Goal: Find contact information: Find contact information

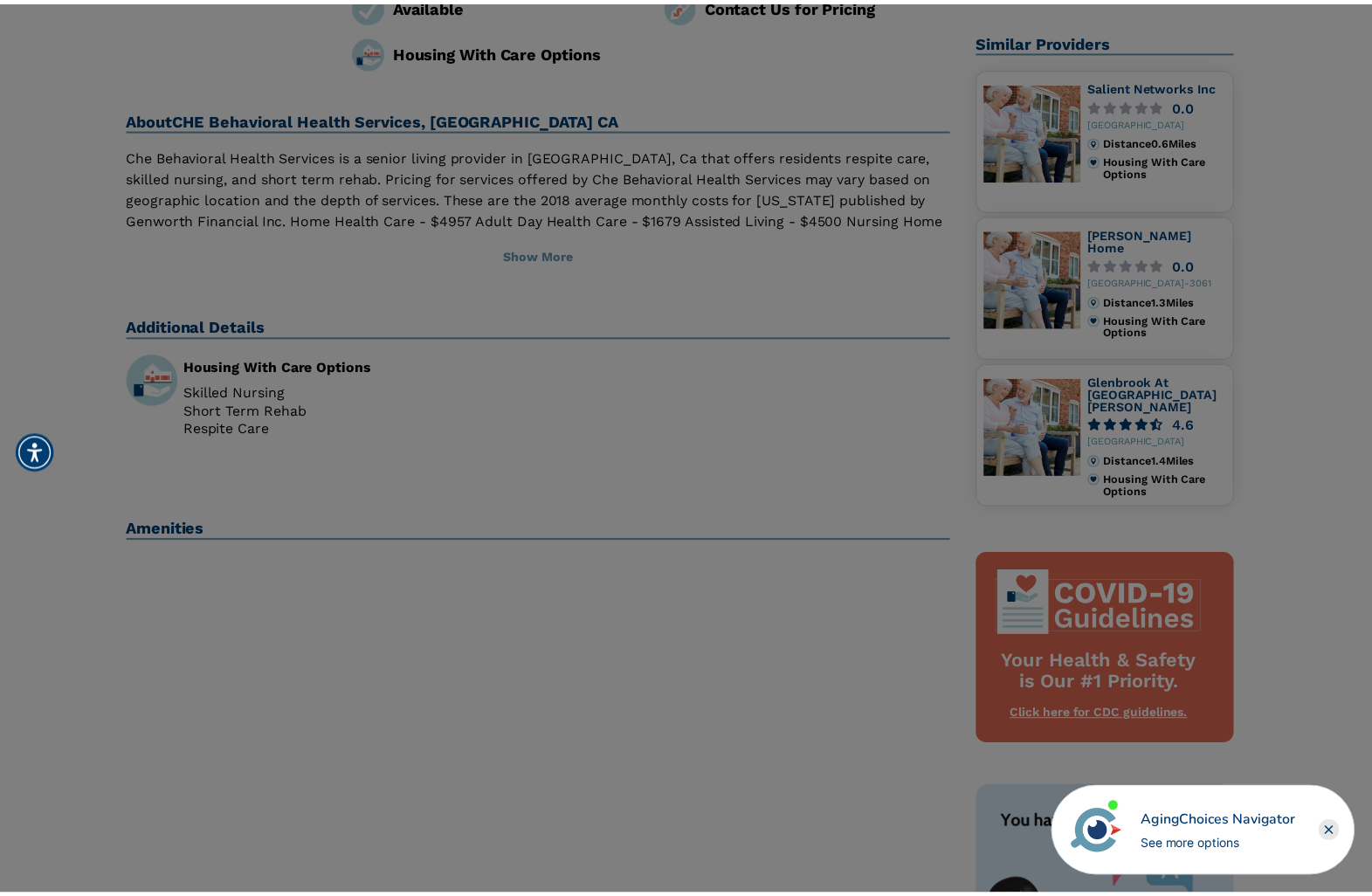
scroll to position [350, 0]
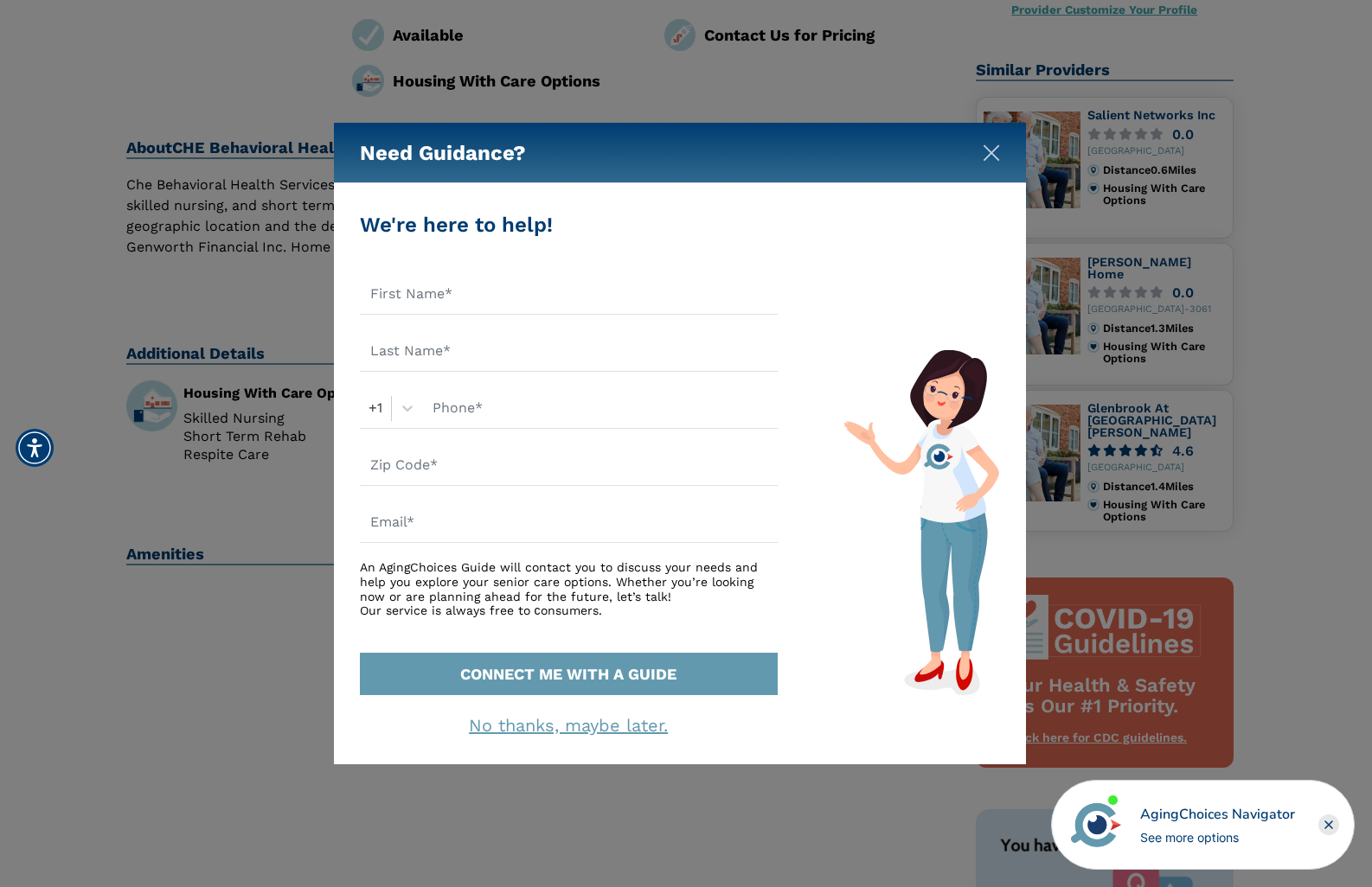
click at [987, 150] on img "Close" at bounding box center [991, 153] width 17 height 17
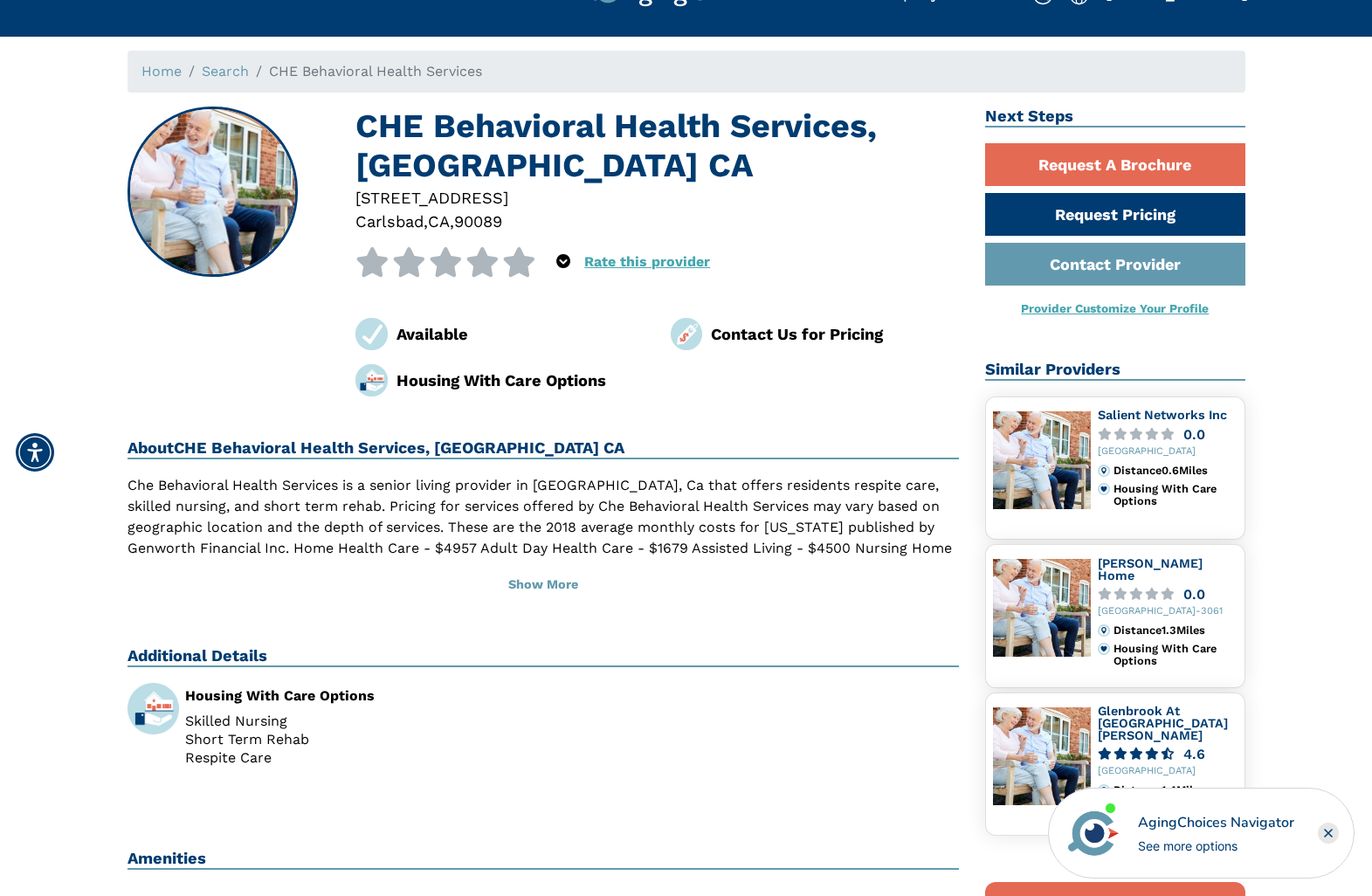
scroll to position [0, 0]
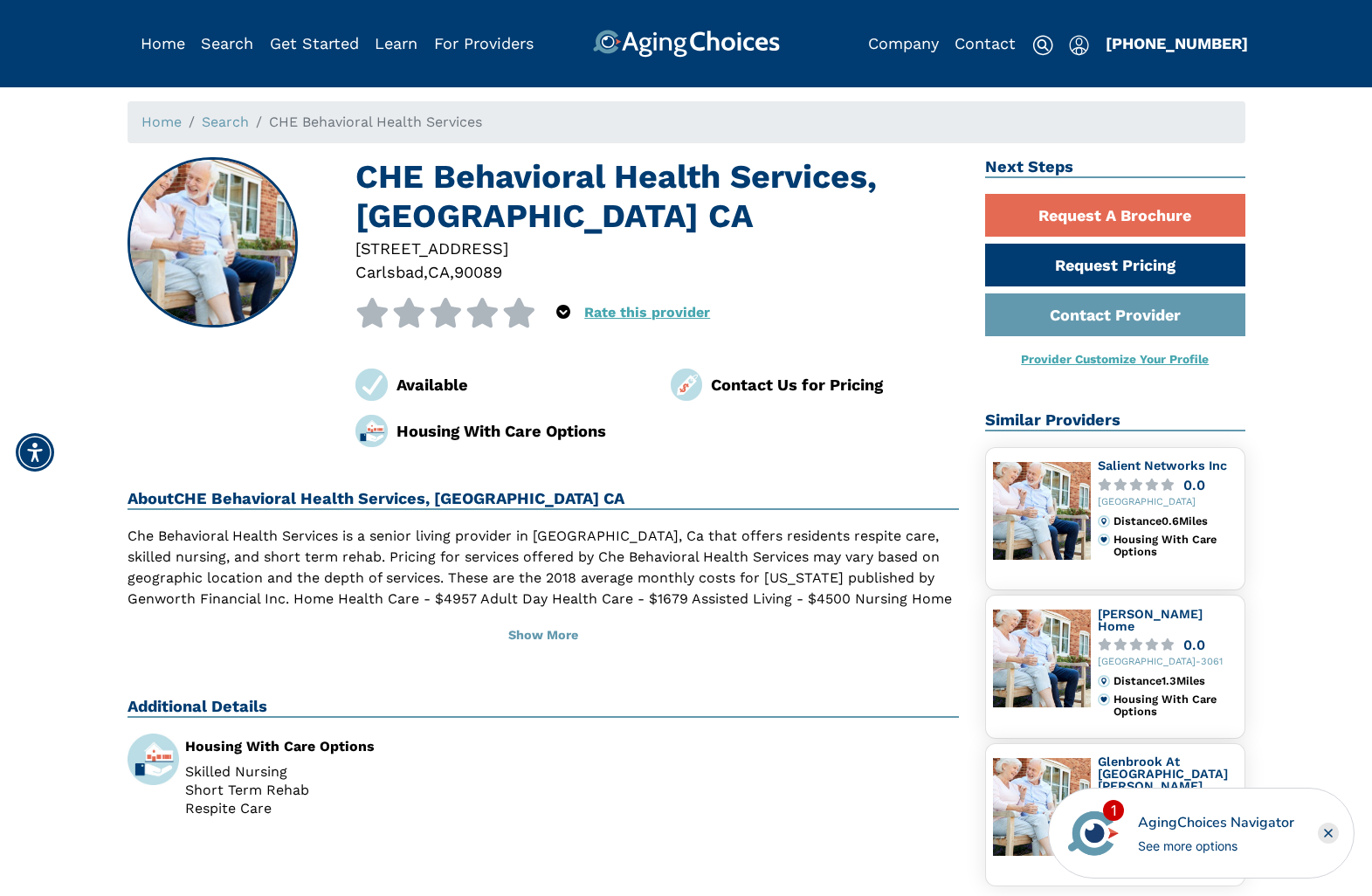
click at [354, 251] on div "[STREET_ADDRESS]" at bounding box center [657, 261] width 630 height 48
drag, startPoint x: 357, startPoint y: 248, endPoint x: 527, endPoint y: 269, distance: 171.3
click at [527, 269] on div "[STREET_ADDRESS]" at bounding box center [657, 261] width 630 height 48
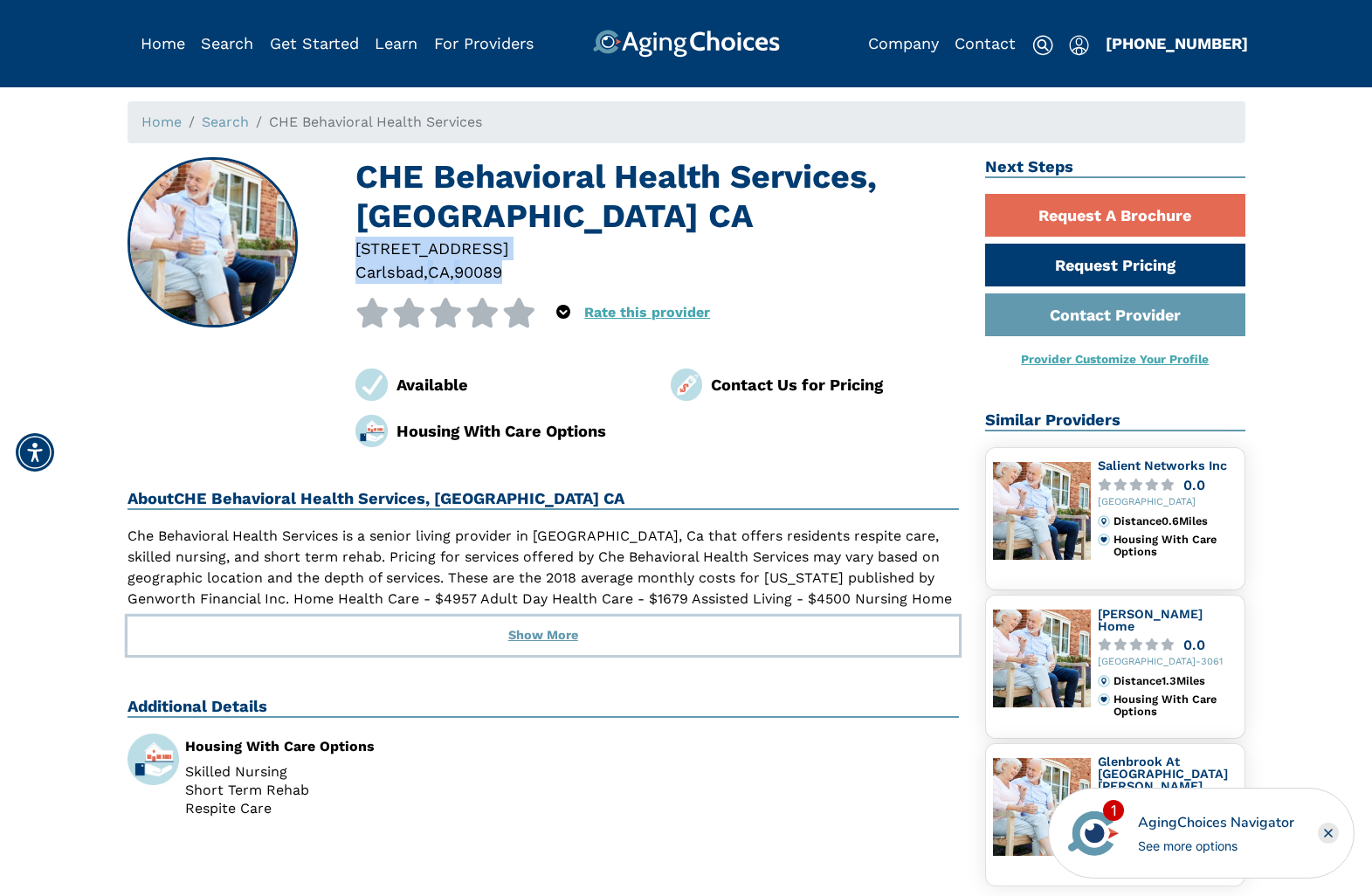
click at [551, 634] on button "Show More" at bounding box center [543, 636] width 832 height 38
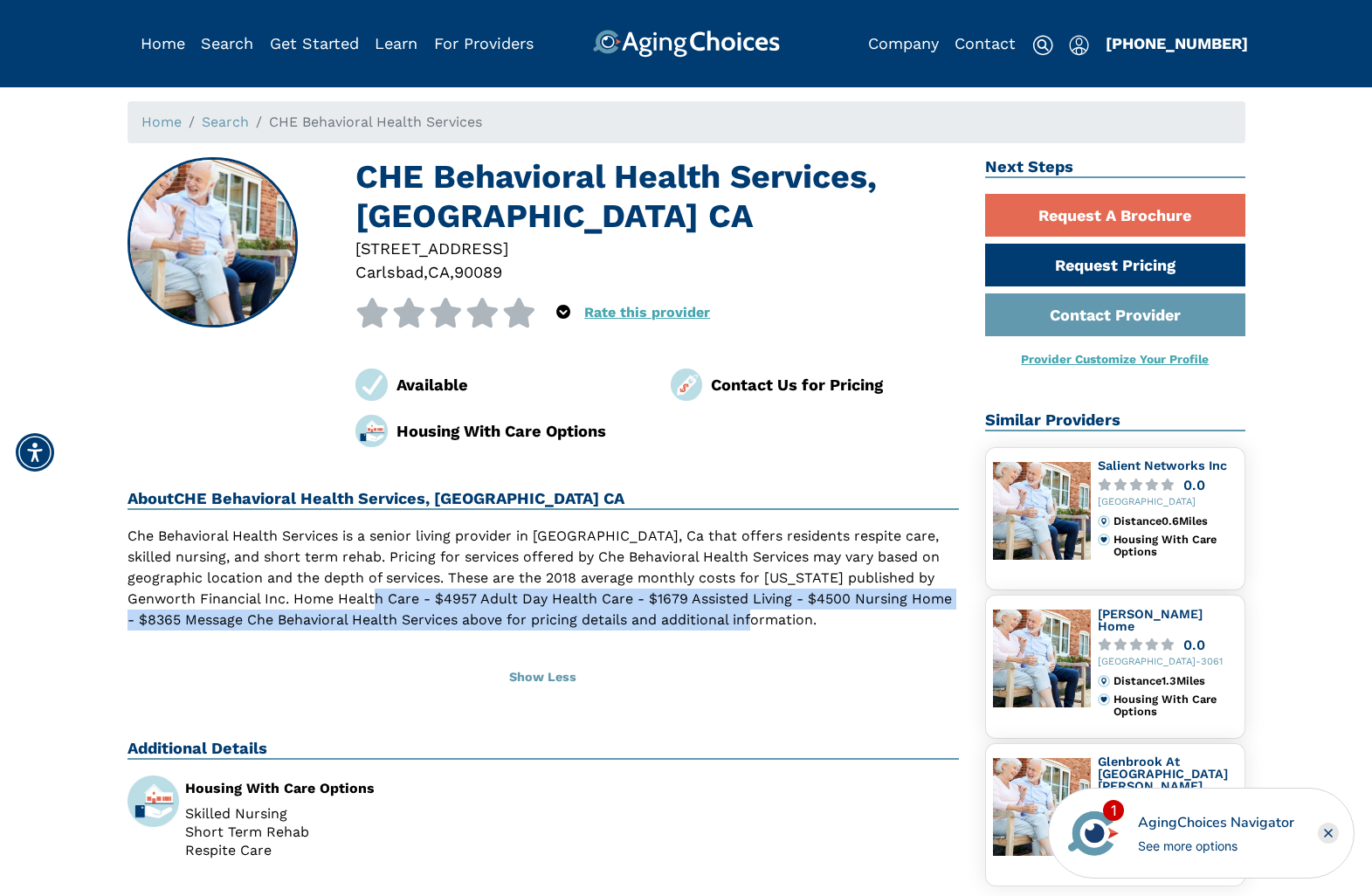
drag, startPoint x: 434, startPoint y: 600, endPoint x: 830, endPoint y: 635, distance: 397.5
click at [830, 635] on div "Che Behavioral Health Services is a senior living provider in [GEOGRAPHIC_DATA]…" at bounding box center [543, 589] width 832 height 125
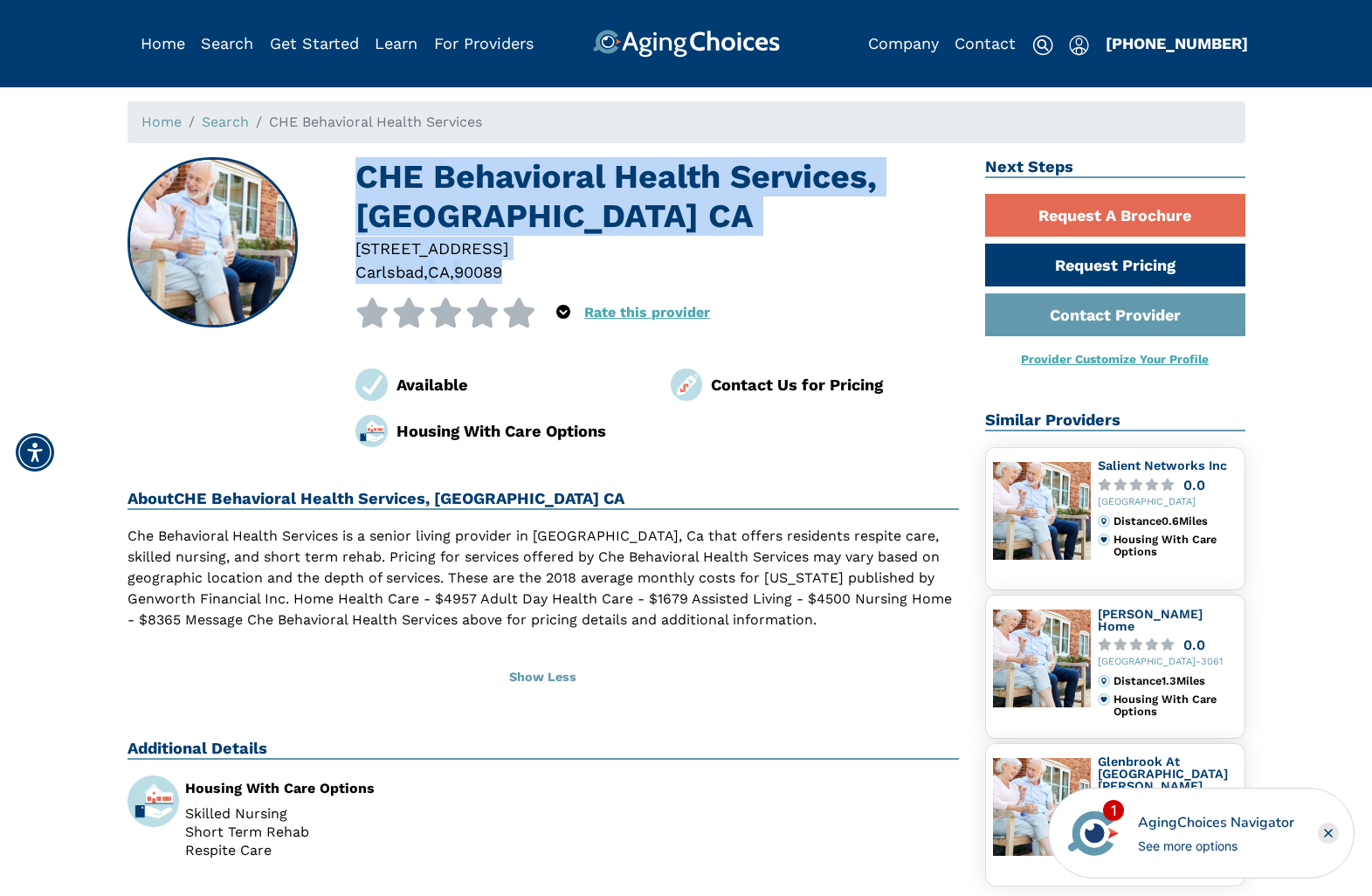
drag, startPoint x: 355, startPoint y: 170, endPoint x: 529, endPoint y: 267, distance: 199.2
click at [529, 267] on div "CHE Behavioral Health Services, [GEOGRAPHIC_DATA][STREET_ADDRESS] 0 out of 5 st…" at bounding box center [657, 302] width 603 height 290
copy div "CHE Behavioral Health Services, [GEOGRAPHIC_DATA][STREET_ADDRESS]"
